Goal: Information Seeking & Learning: Learn about a topic

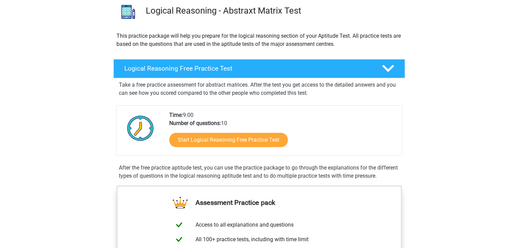
scroll to position [52, 0]
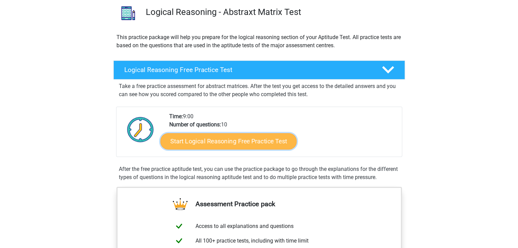
click at [233, 145] on link "Start Logical Reasoning Free Practice Test" at bounding box center [228, 141] width 136 height 16
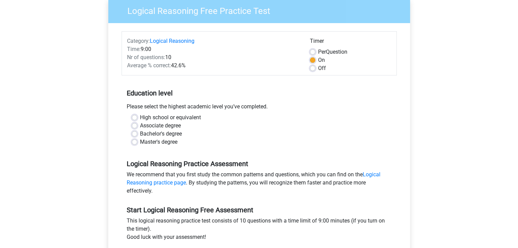
scroll to position [64, 0]
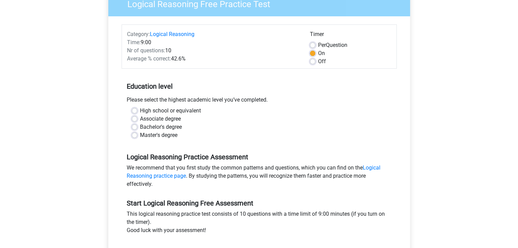
click at [158, 135] on label "Master's degree" at bounding box center [158, 135] width 37 height 8
click at [137, 135] on input "Master's degree" at bounding box center [134, 134] width 5 height 7
radio input "true"
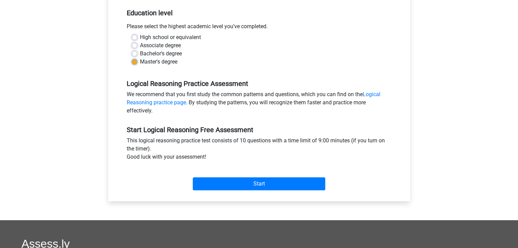
scroll to position [138, 0]
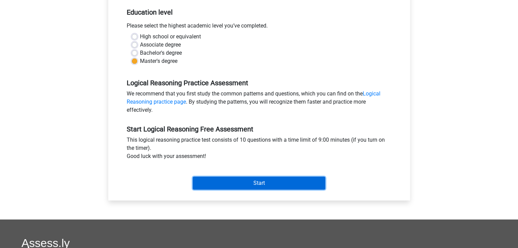
click at [277, 184] on input "Start" at bounding box center [259, 183] width 132 height 13
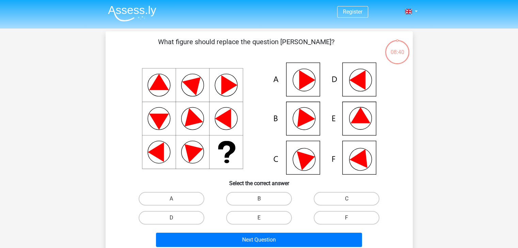
click at [363, 119] on icon at bounding box center [360, 116] width 20 height 16
click at [270, 215] on label "E" at bounding box center [259, 218] width 66 height 14
click at [263, 218] on input "E" at bounding box center [261, 220] width 4 height 4
radio input "true"
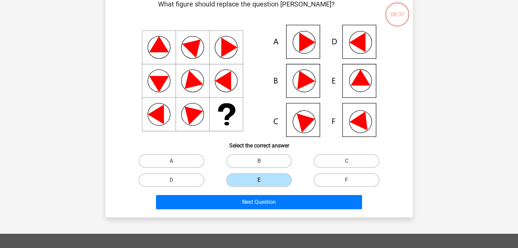
scroll to position [38, 0]
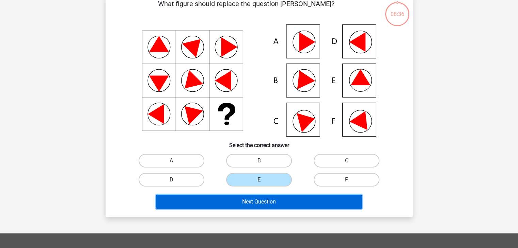
click at [270, 202] on button "Next Question" at bounding box center [259, 202] width 206 height 14
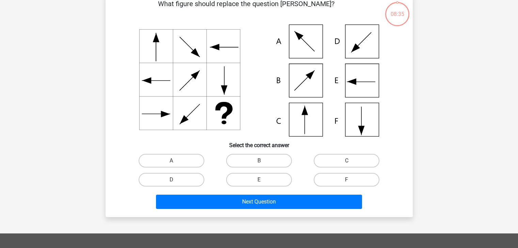
scroll to position [31, 0]
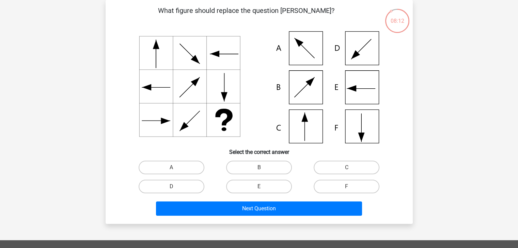
click at [350, 169] on input "C" at bounding box center [348, 170] width 4 height 4
radio input "true"
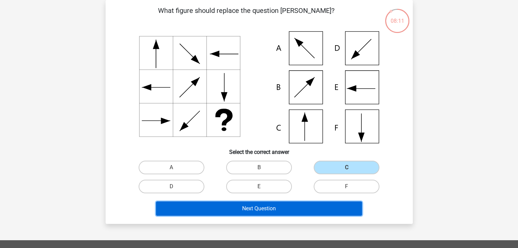
click at [267, 207] on button "Next Question" at bounding box center [259, 209] width 206 height 14
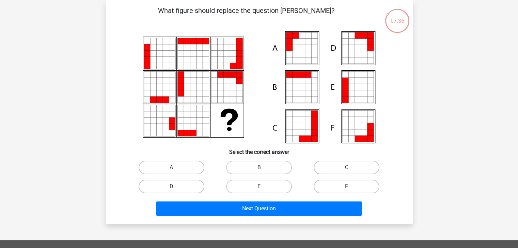
click at [297, 48] on icon at bounding box center [295, 48] width 6 height 6
click at [176, 169] on input "A" at bounding box center [173, 170] width 4 height 4
radio input "true"
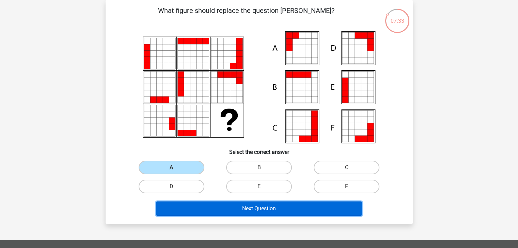
click at [272, 209] on button "Next Question" at bounding box center [259, 209] width 206 height 14
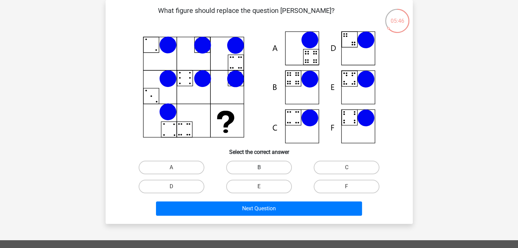
click at [256, 172] on label "B" at bounding box center [259, 168] width 66 height 14
click at [259, 172] on input "B" at bounding box center [261, 170] width 4 height 4
radio input "true"
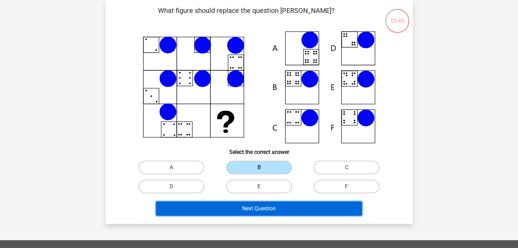
click at [254, 213] on button "Next Question" at bounding box center [259, 209] width 206 height 14
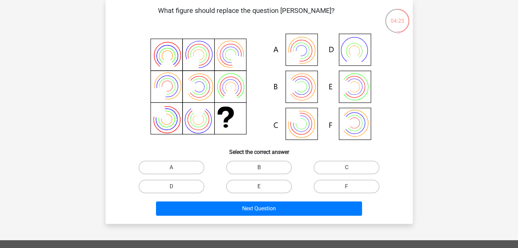
click at [172, 170] on input "A" at bounding box center [173, 170] width 4 height 4
radio input "true"
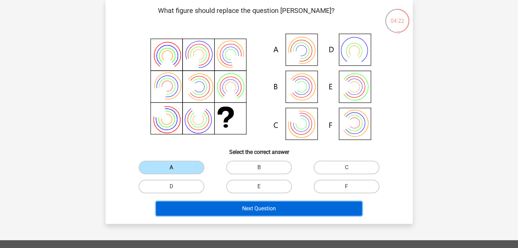
click at [251, 211] on button "Next Question" at bounding box center [259, 209] width 206 height 14
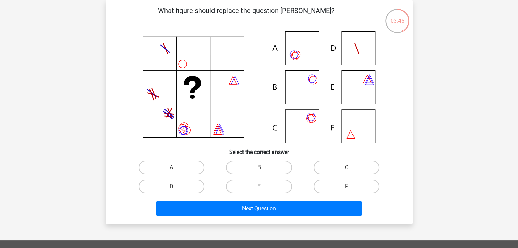
click at [311, 75] on icon at bounding box center [259, 87] width 274 height 112
click at [330, 163] on label "C" at bounding box center [346, 168] width 66 height 14
click at [346, 168] on input "C" at bounding box center [348, 170] width 4 height 4
radio input "true"
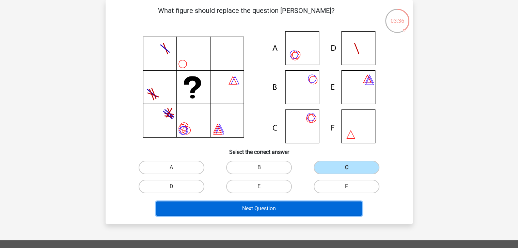
click at [284, 212] on button "Next Question" at bounding box center [259, 209] width 206 height 14
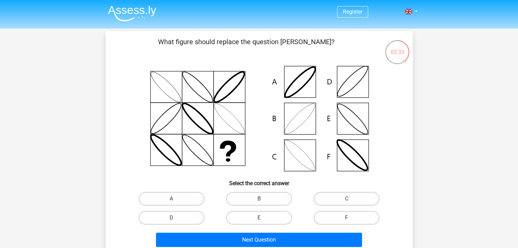
scroll to position [39, 0]
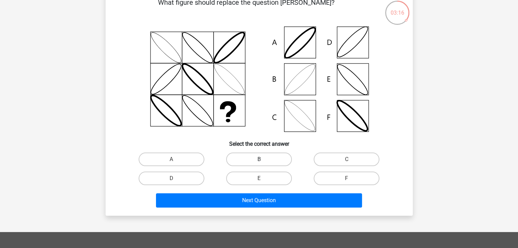
click at [243, 159] on label "B" at bounding box center [259, 160] width 66 height 14
click at [259, 160] on input "B" at bounding box center [261, 162] width 4 height 4
radio input "true"
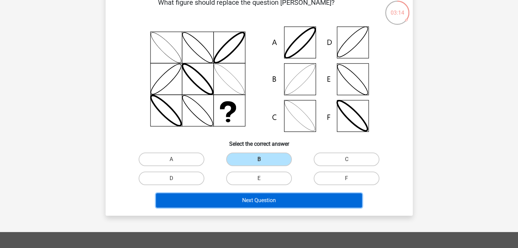
click at [248, 207] on button "Next Question" at bounding box center [259, 201] width 206 height 14
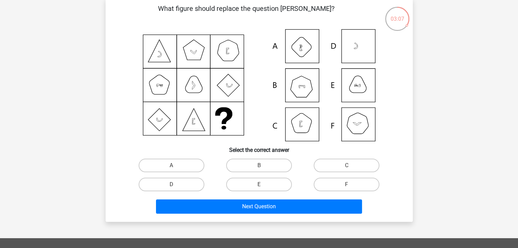
scroll to position [34, 0]
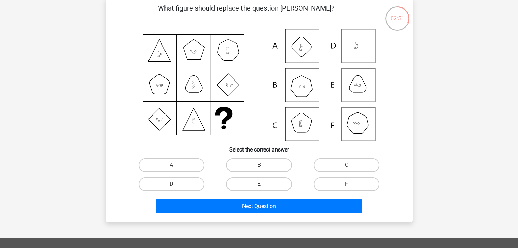
click at [351, 184] on label "F" at bounding box center [346, 185] width 66 height 14
click at [351, 184] on input "F" at bounding box center [348, 186] width 4 height 4
radio input "true"
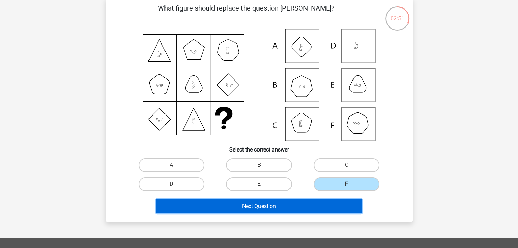
click at [250, 209] on button "Next Question" at bounding box center [259, 206] width 206 height 14
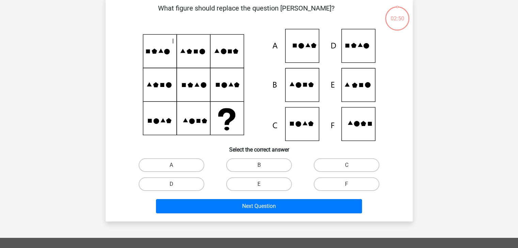
scroll to position [31, 0]
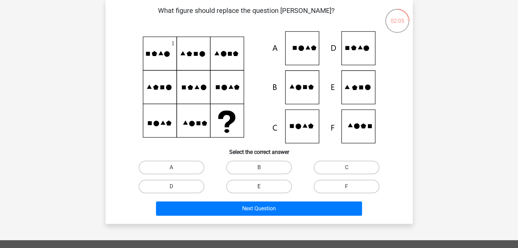
click at [276, 185] on label "E" at bounding box center [259, 187] width 66 height 14
click at [263, 187] on input "E" at bounding box center [261, 189] width 4 height 4
radio input "true"
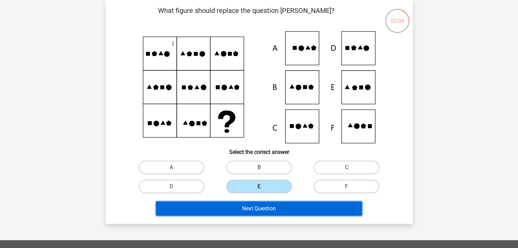
click at [266, 209] on button "Next Question" at bounding box center [259, 209] width 206 height 14
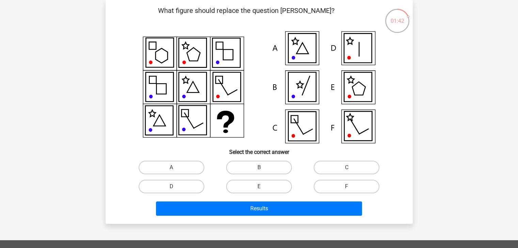
click at [361, 94] on icon at bounding box center [358, 86] width 28 height 29
click at [274, 188] on label "E" at bounding box center [259, 187] width 66 height 14
click at [263, 188] on input "E" at bounding box center [261, 189] width 4 height 4
radio input "true"
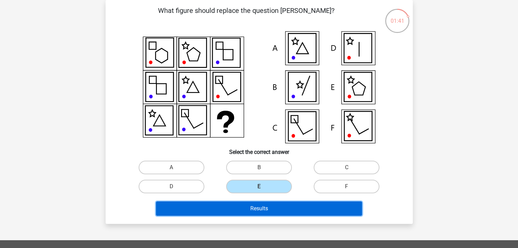
click at [268, 209] on button "Results" at bounding box center [259, 209] width 206 height 14
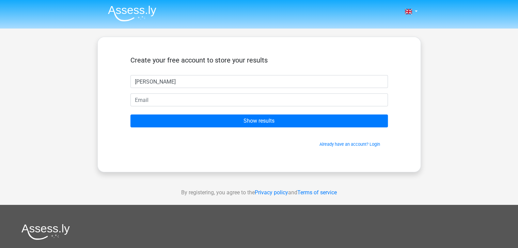
type input "[PERSON_NAME]"
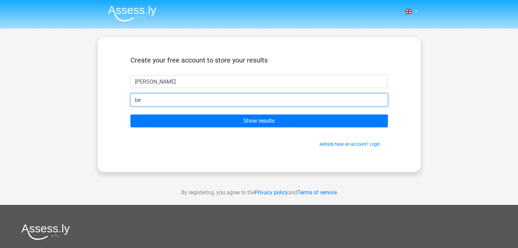
type input "[EMAIL_ADDRESS][DOMAIN_NAME]"
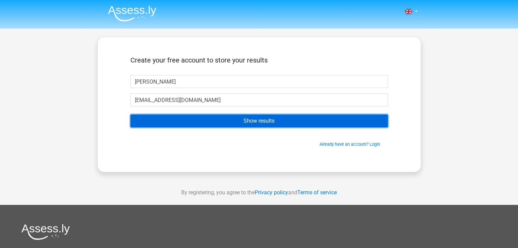
click at [245, 119] on input "Show results" at bounding box center [258, 121] width 257 height 13
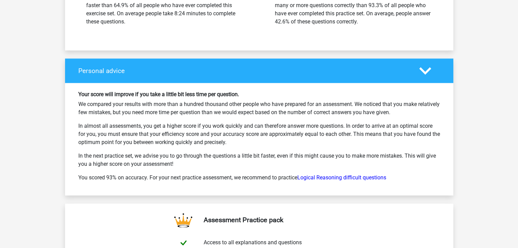
scroll to position [952, 0]
